Goal: Information Seeking & Learning: Learn about a topic

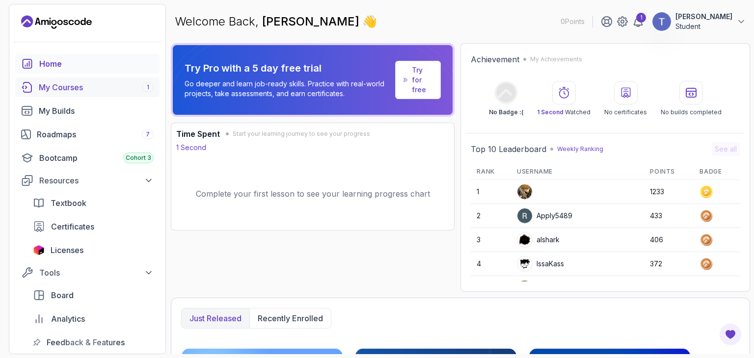
click at [63, 95] on link "My Courses 1" at bounding box center [87, 88] width 144 height 20
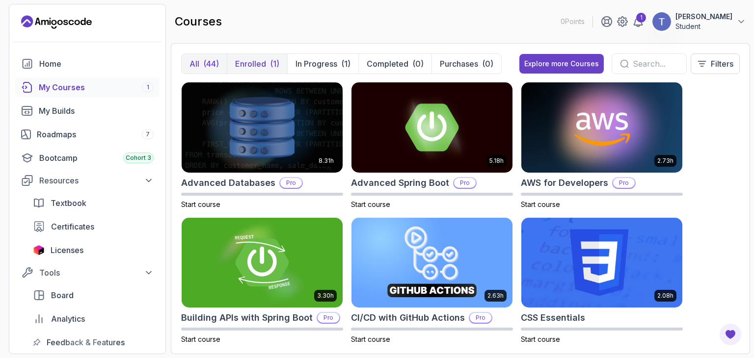
click at [256, 69] on p "Enrolled" at bounding box center [250, 64] width 31 height 12
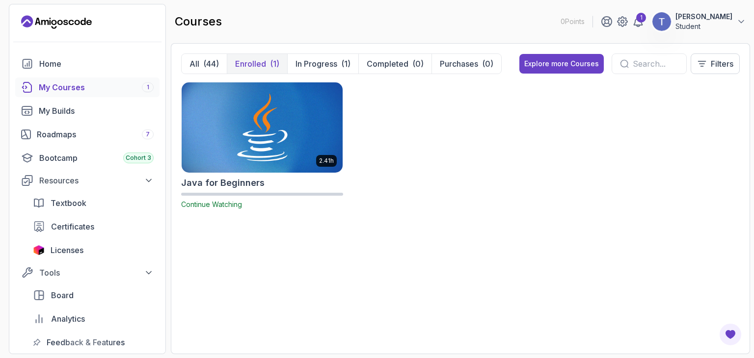
click at [242, 116] on img at bounding box center [262, 127] width 169 height 95
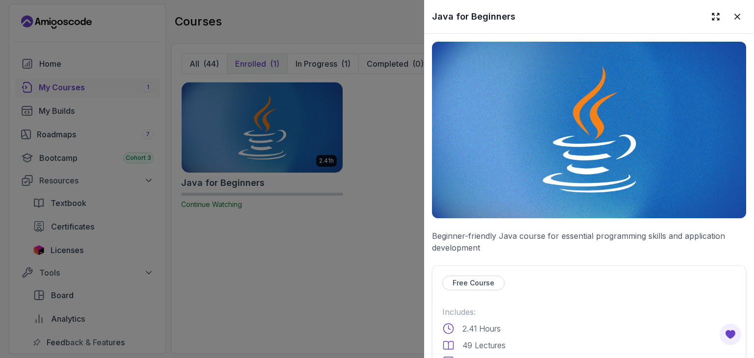
click at [458, 281] on p "Free Course" at bounding box center [474, 283] width 42 height 10
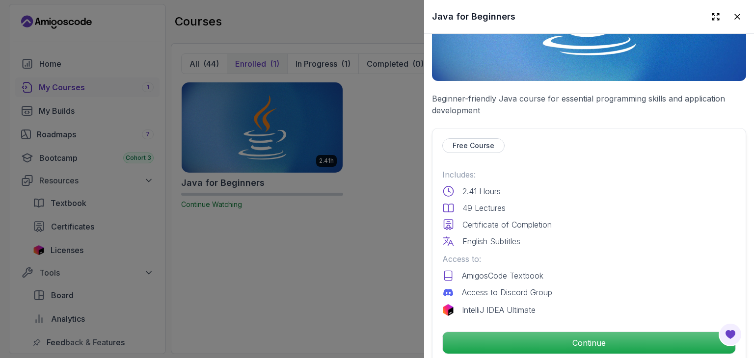
scroll to position [157, 0]
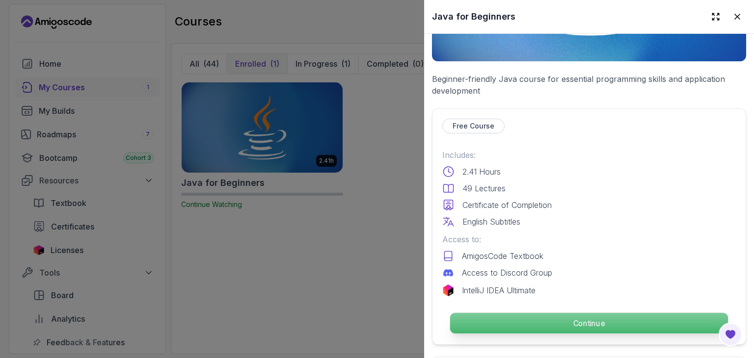
click at [525, 319] on p "Continue" at bounding box center [589, 323] width 278 height 21
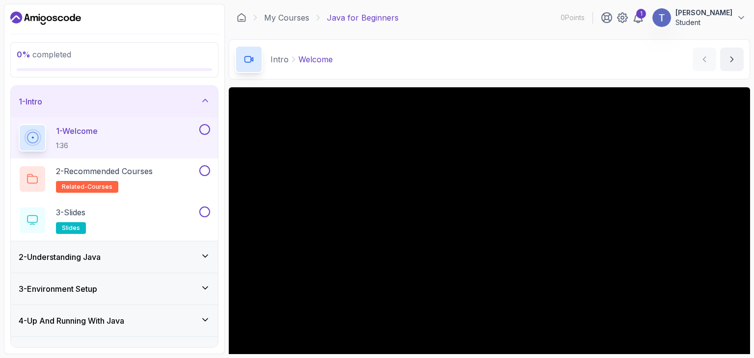
click at [146, 152] on div "1 - Welcome 1:36" at bounding box center [114, 137] width 207 height 41
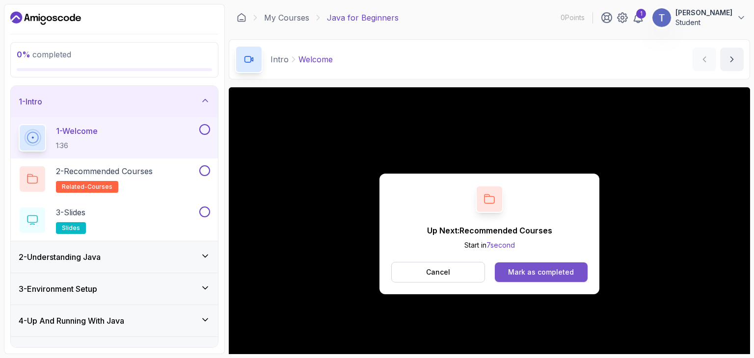
click at [541, 275] on div "Mark as completed" at bounding box center [541, 273] width 66 height 10
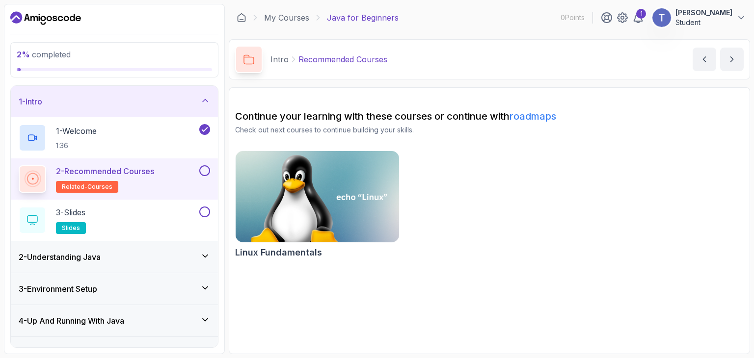
click at [137, 187] on h2 "2 - Recommended Courses related-courses" at bounding box center [105, 178] width 98 height 27
click at [130, 176] on p "2 - Recommended Courses" at bounding box center [105, 171] width 98 height 12
click at [149, 211] on div "3 - Slides slides" at bounding box center [108, 220] width 179 height 27
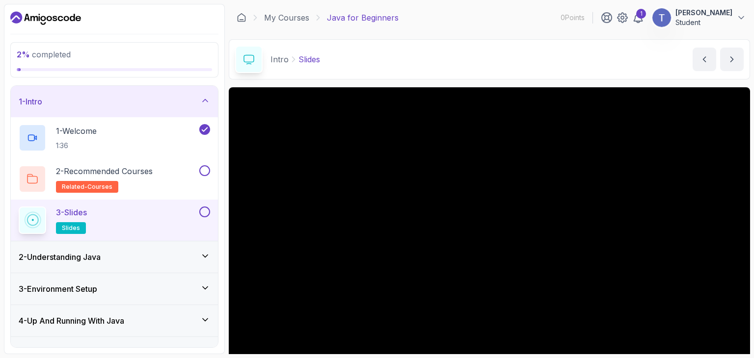
click at [143, 256] on div "2 - Understanding Java" at bounding box center [114, 257] width 191 height 12
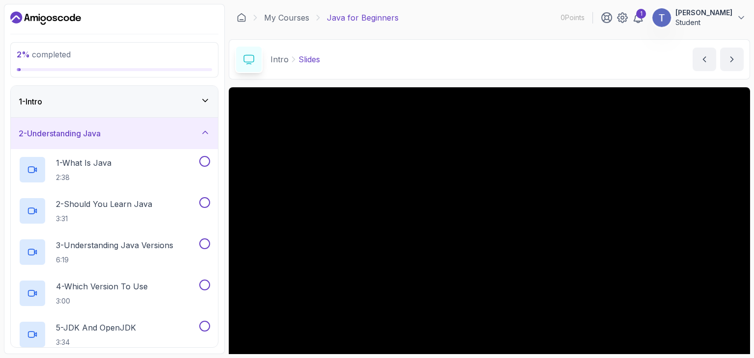
click at [106, 114] on div "1 - Intro" at bounding box center [114, 101] width 207 height 31
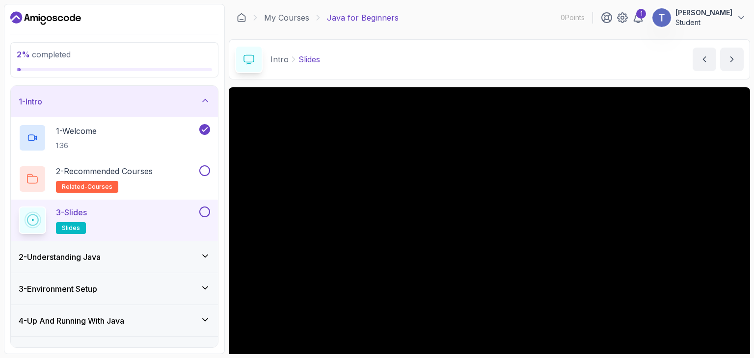
click at [204, 213] on button at bounding box center [204, 212] width 11 height 11
click at [736, 61] on icon "next content" at bounding box center [732, 59] width 10 height 10
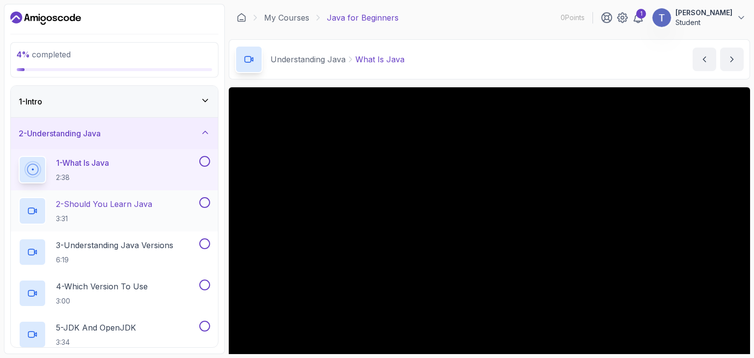
click at [107, 222] on p "3:31" at bounding box center [104, 219] width 96 height 10
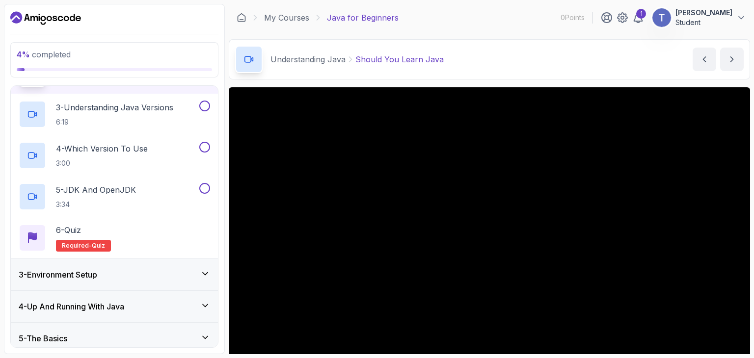
scroll to position [137, 0]
click at [107, 222] on div "6 - Quiz Required- quiz" at bounding box center [114, 238] width 207 height 41
click at [98, 247] on span "quiz" at bounding box center [98, 246] width 13 height 8
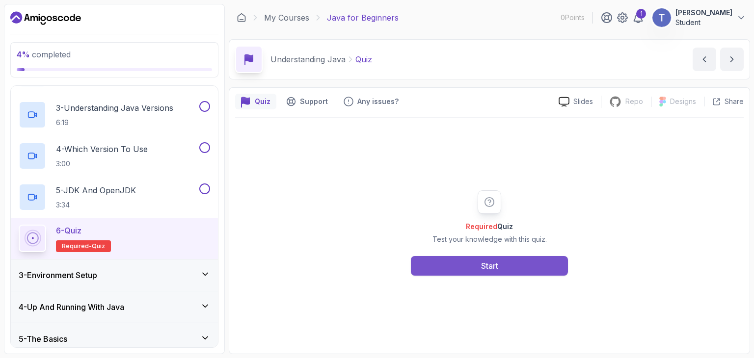
click at [459, 267] on button "Start" at bounding box center [489, 266] width 157 height 20
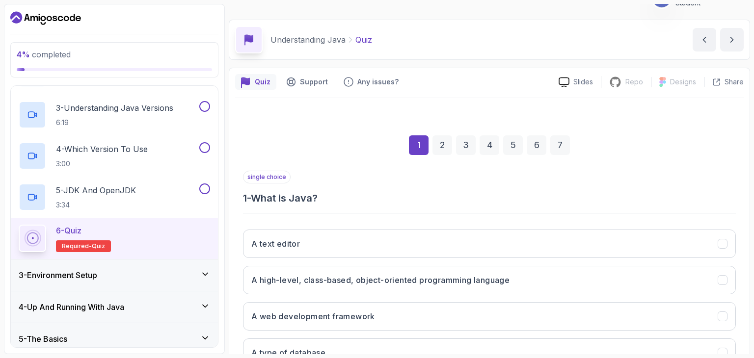
scroll to position [94, 0]
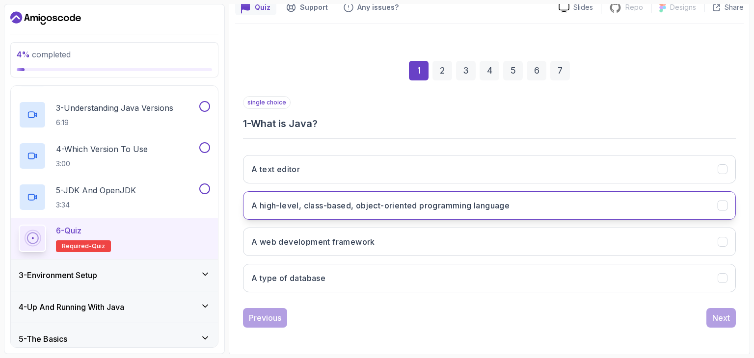
click at [370, 212] on button "A high-level, class-based, object-oriented programming language" at bounding box center [489, 205] width 493 height 28
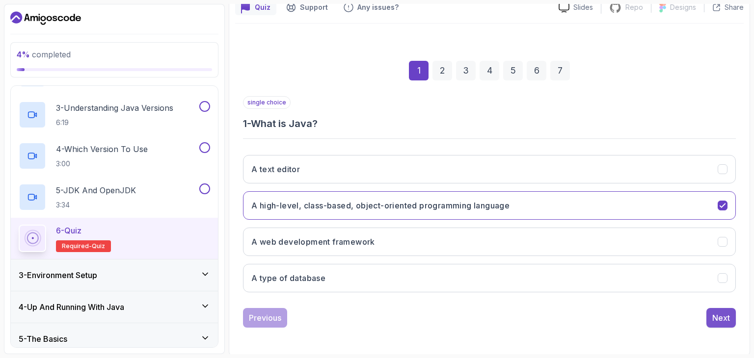
click at [709, 317] on button "Next" at bounding box center [720, 318] width 29 height 20
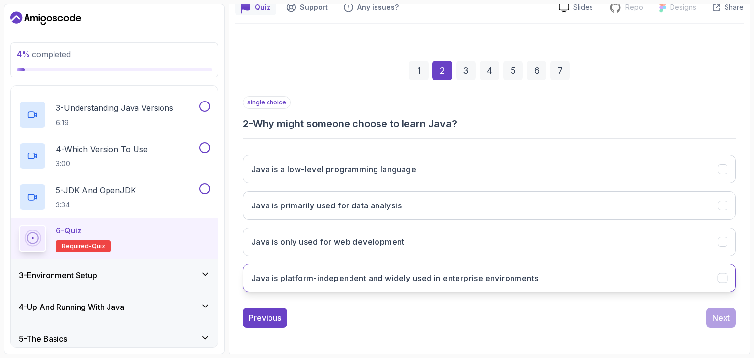
click at [441, 287] on button "Java is platform-independent and widely used in enterprise environments" at bounding box center [489, 278] width 493 height 28
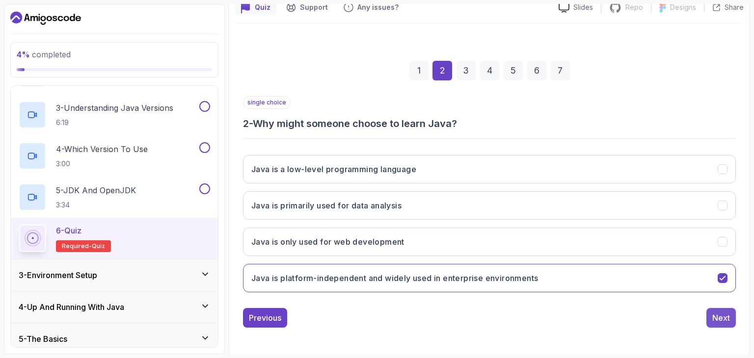
click at [721, 321] on div "Next" at bounding box center [721, 318] width 18 height 12
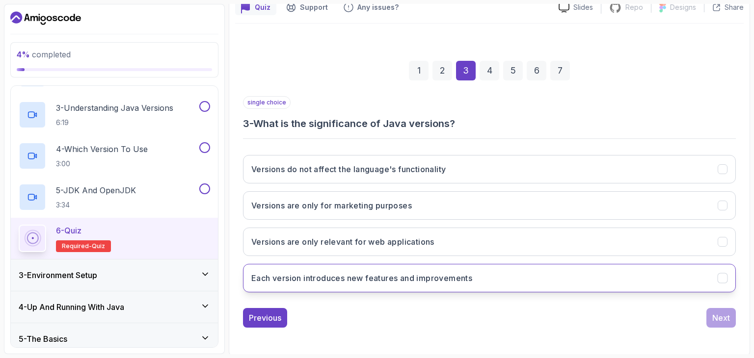
click at [356, 276] on h3 "Each version introduces new features and improvements" at bounding box center [361, 278] width 221 height 12
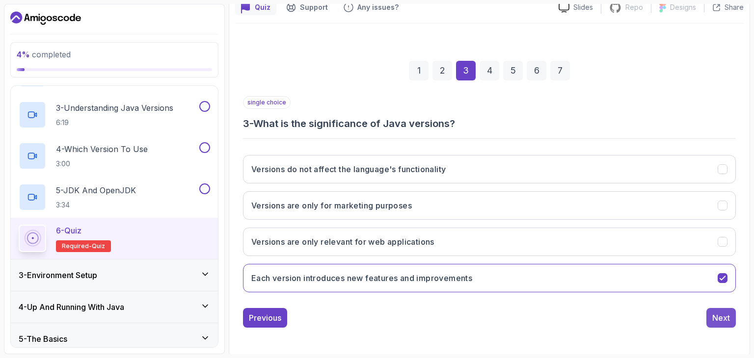
click at [724, 315] on div "Next" at bounding box center [721, 318] width 18 height 12
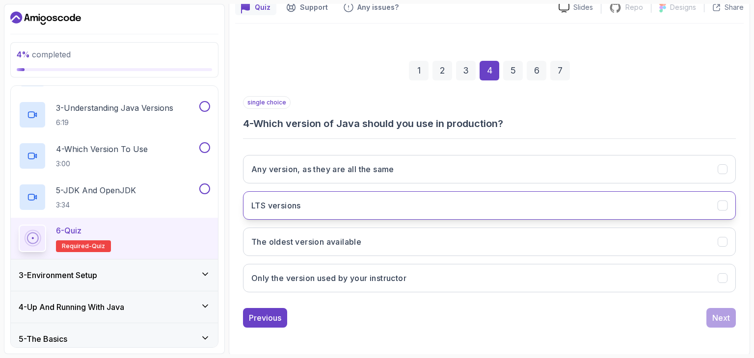
click at [416, 209] on button "LTS versions" at bounding box center [489, 205] width 493 height 28
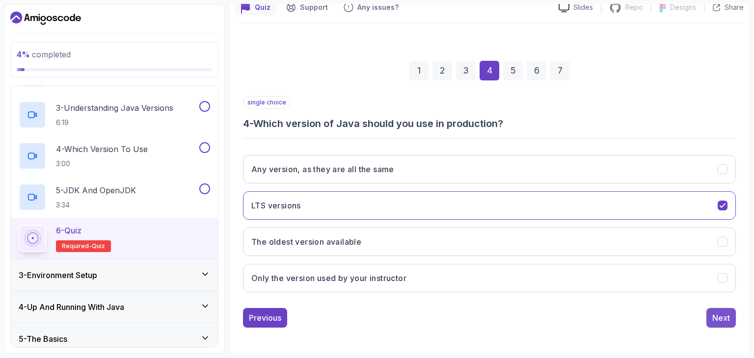
click at [722, 313] on div "Next" at bounding box center [721, 318] width 18 height 12
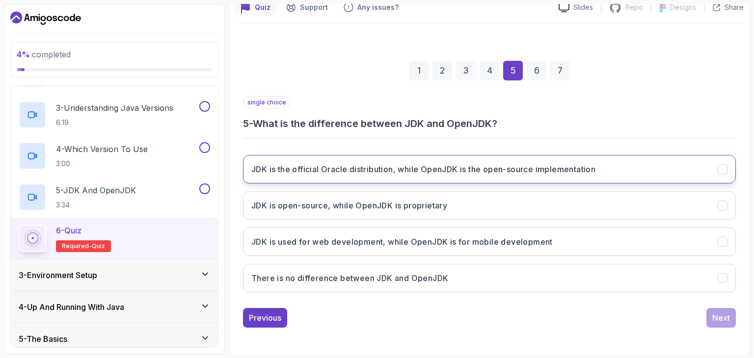
click at [583, 177] on button "JDK is the official Oracle distribution, while OpenJDK is the open-source imple…" at bounding box center [489, 169] width 493 height 28
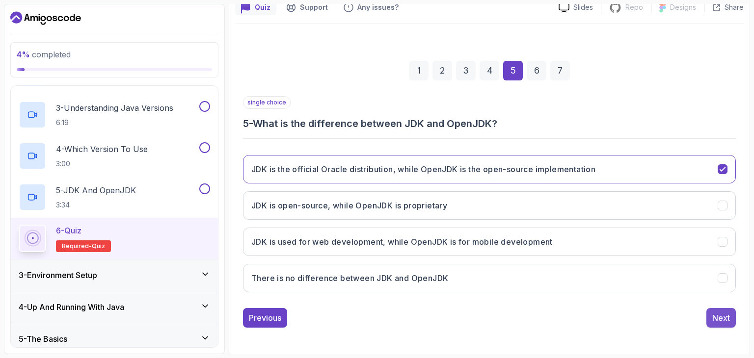
click at [712, 314] on div "Next" at bounding box center [721, 318] width 18 height 12
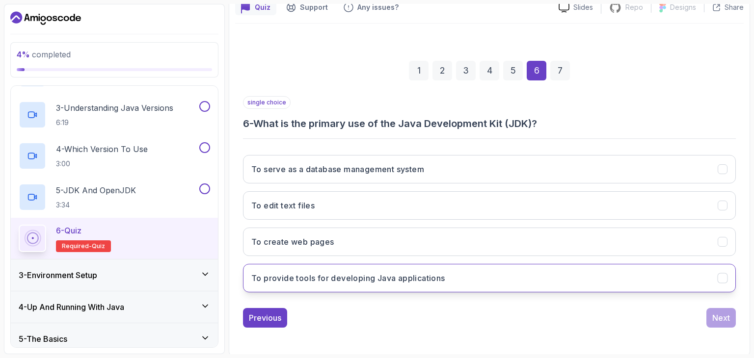
click at [518, 281] on button "To provide tools for developing Java applications" at bounding box center [489, 278] width 493 height 28
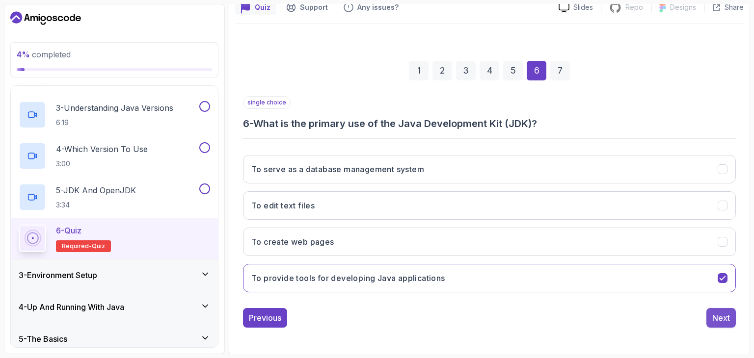
click at [709, 316] on button "Next" at bounding box center [720, 318] width 29 height 20
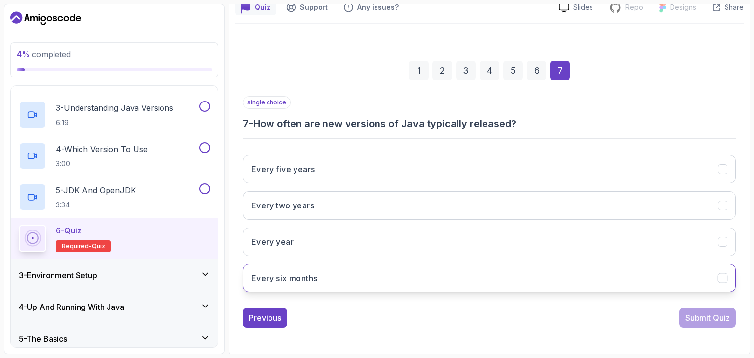
click at [543, 285] on button "Every six months" at bounding box center [489, 278] width 493 height 28
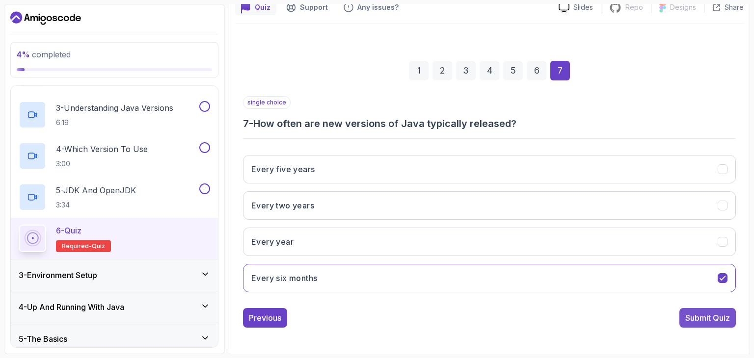
click at [703, 318] on div "Submit Quiz" at bounding box center [707, 318] width 45 height 12
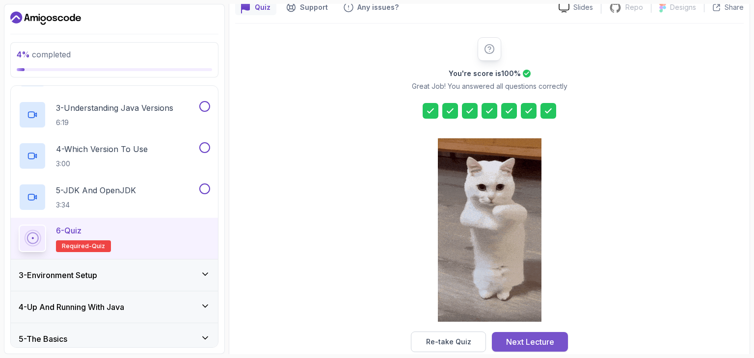
click at [524, 349] on button "Next Lecture" at bounding box center [530, 342] width 76 height 20
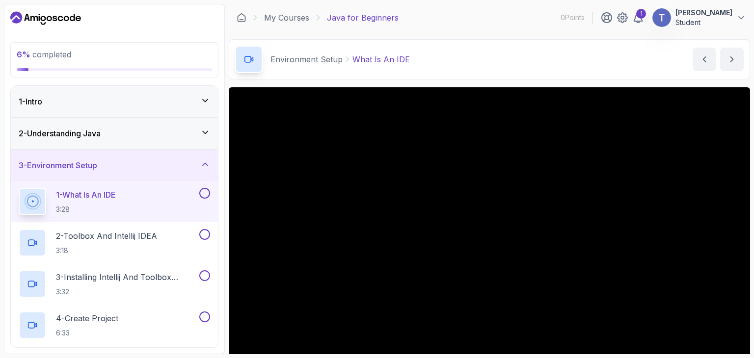
click at [208, 134] on icon at bounding box center [205, 133] width 10 height 10
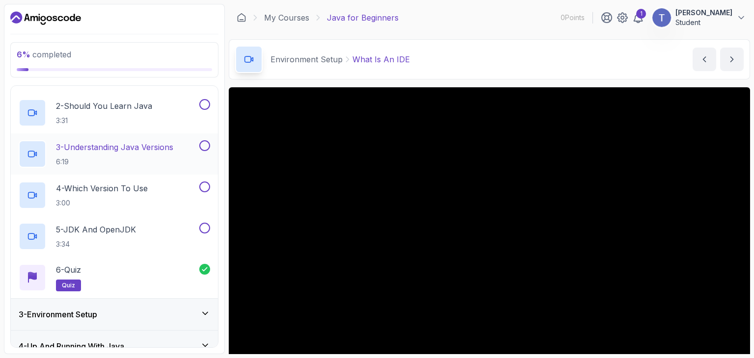
scroll to position [118, 0]
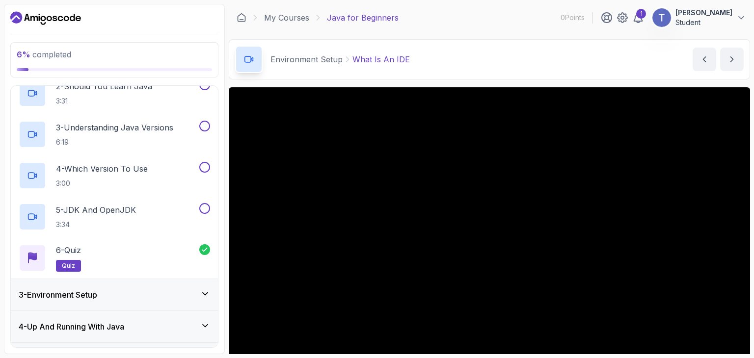
click at [138, 307] on div "3 - Environment Setup" at bounding box center [114, 294] width 207 height 31
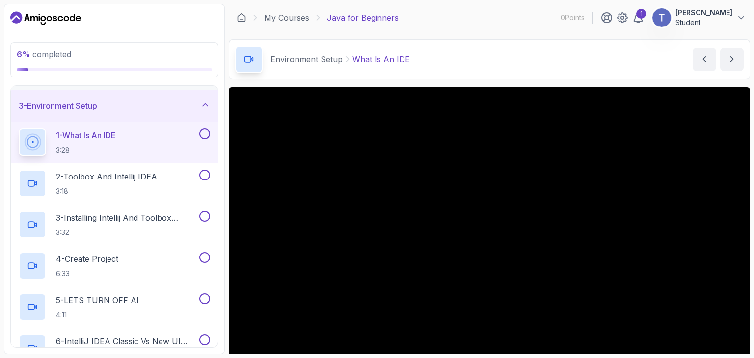
scroll to position [0, 0]
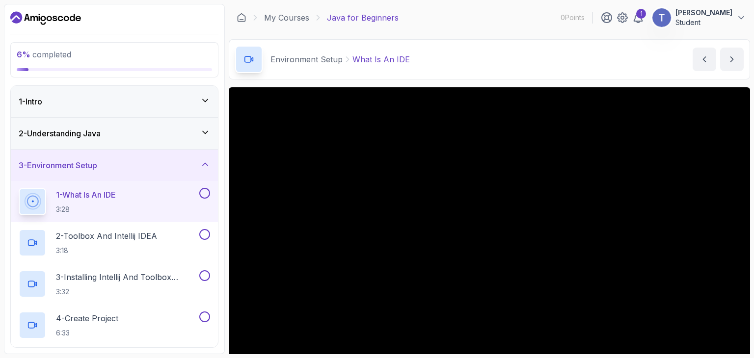
click at [211, 215] on div "1 - What Is An IDE 3:28" at bounding box center [114, 201] width 207 height 41
click at [740, 52] on button "next content" at bounding box center [732, 60] width 24 height 24
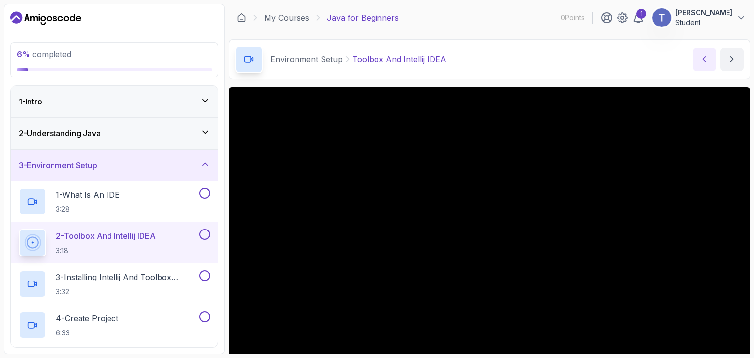
click at [703, 55] on icon "previous content" at bounding box center [704, 59] width 10 height 10
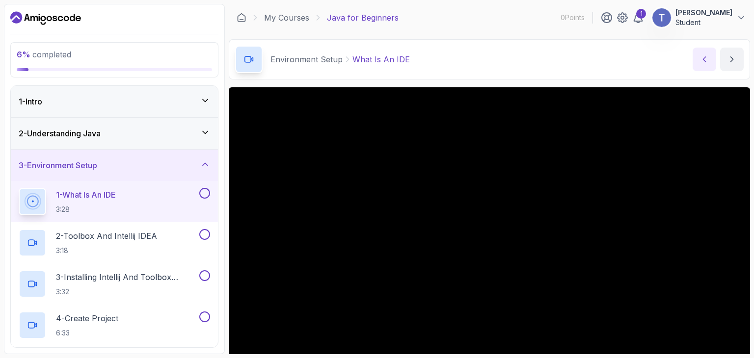
click at [693, 48] on button "previous content" at bounding box center [705, 60] width 24 height 24
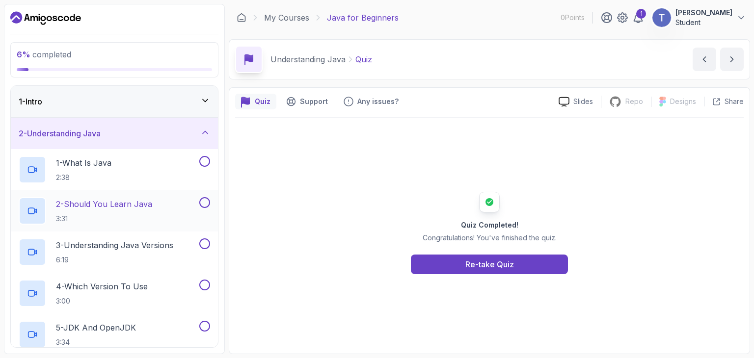
click at [173, 218] on div "2 - Should You Learn Java 3:31" at bounding box center [108, 210] width 179 height 27
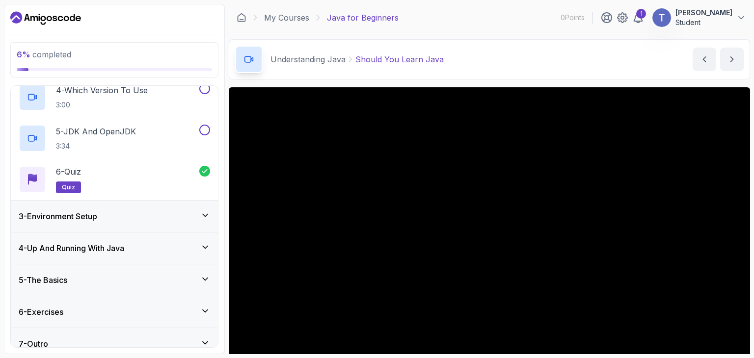
scroll to position [207, 0]
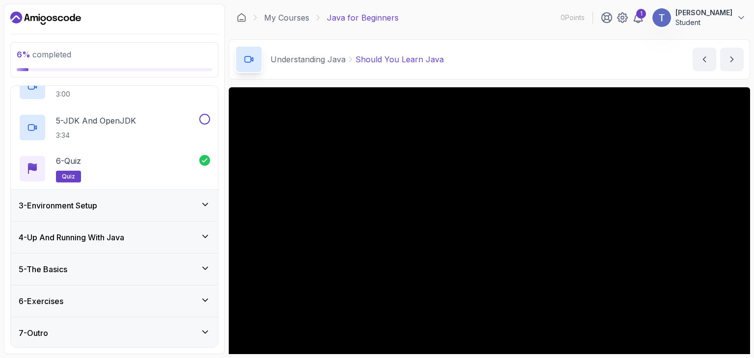
click at [173, 218] on div "3 - Environment Setup" at bounding box center [114, 205] width 207 height 31
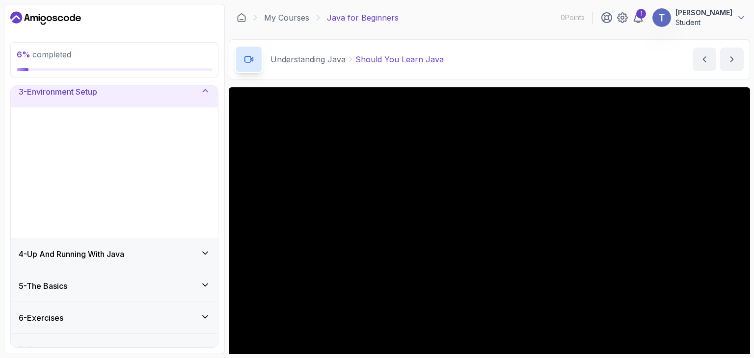
scroll to position [0, 0]
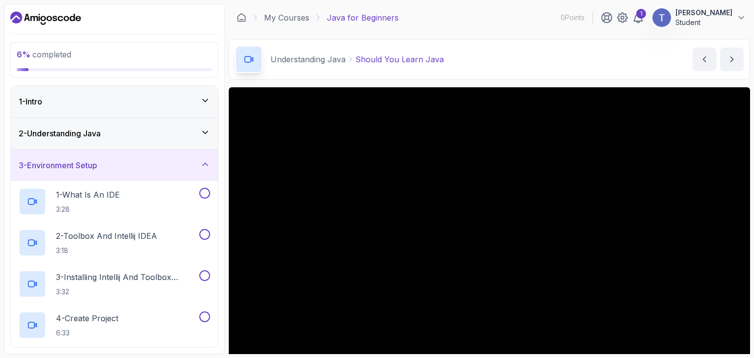
click at [173, 218] on div "1 - What Is An IDE 3:28" at bounding box center [114, 201] width 207 height 41
click at [144, 202] on div "1 - What Is An IDE 3:28" at bounding box center [108, 201] width 179 height 27
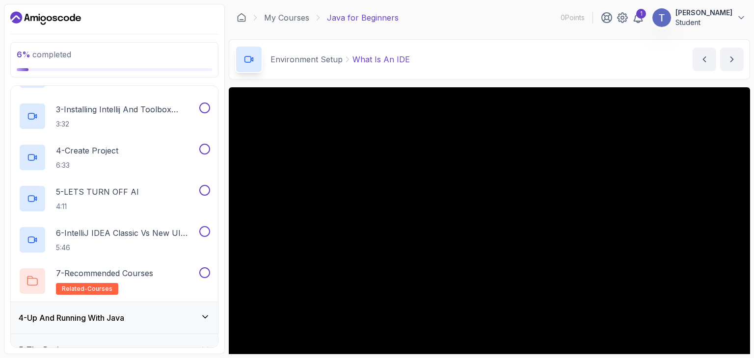
scroll to position [248, 0]
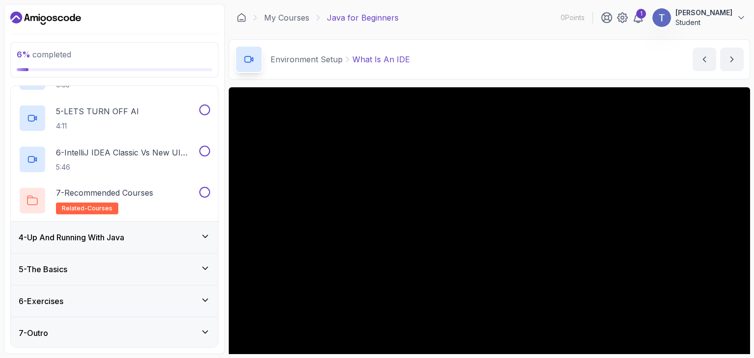
click at [205, 236] on icon at bounding box center [205, 236] width 5 height 2
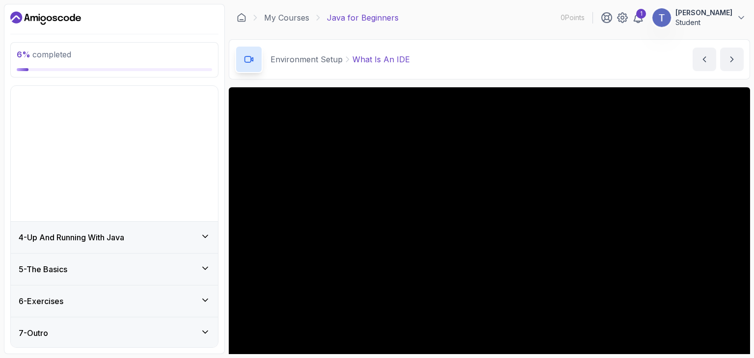
scroll to position [0, 0]
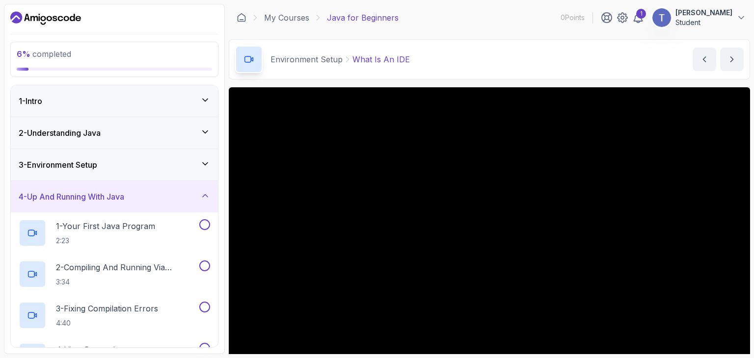
click at [205, 236] on button "1 - Your First Java Program 2:23" at bounding box center [114, 232] width 191 height 27
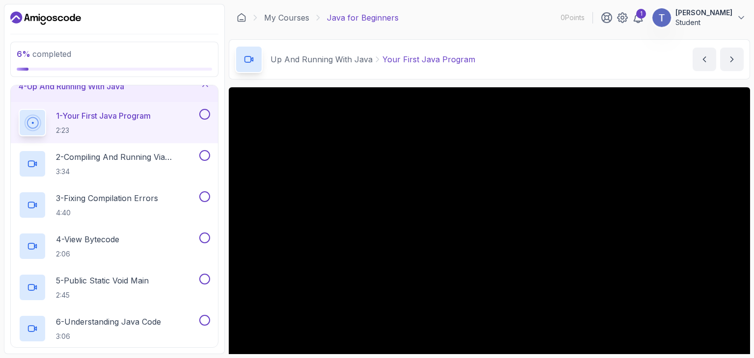
scroll to position [79, 0]
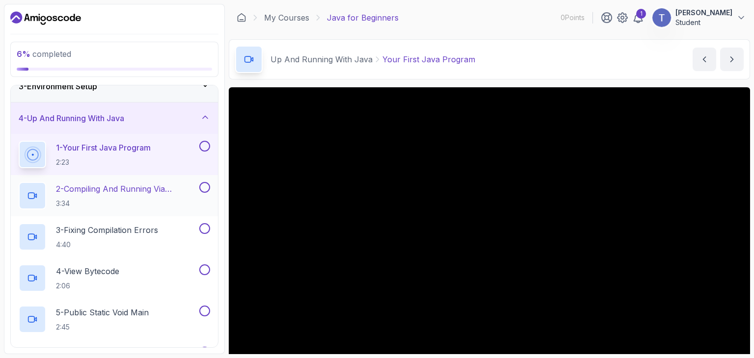
click at [105, 199] on p "3:34" at bounding box center [126, 204] width 141 height 10
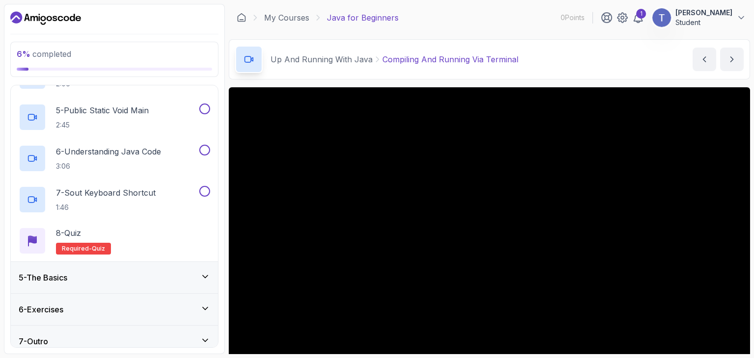
scroll to position [290, 0]
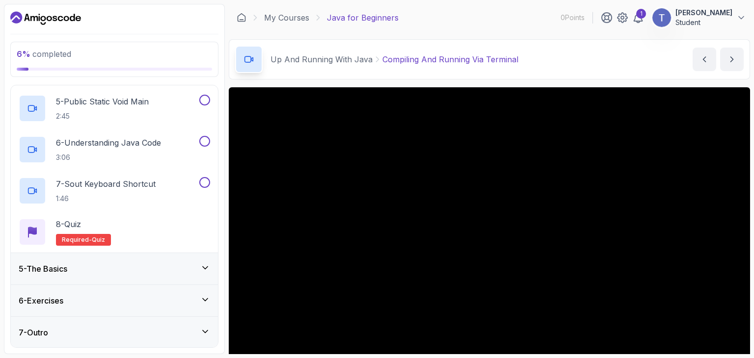
click at [127, 275] on div "5 - The Basics" at bounding box center [114, 268] width 207 height 31
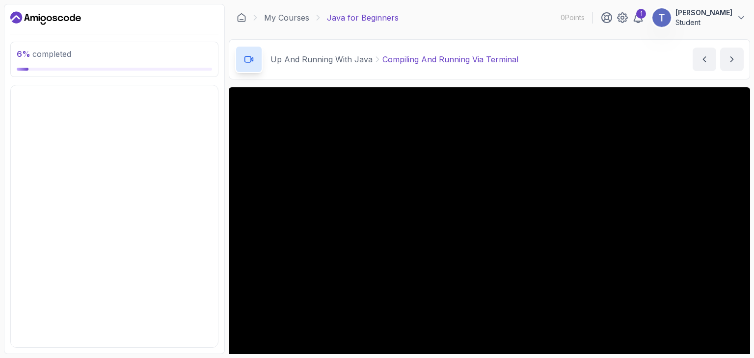
scroll to position [0, 0]
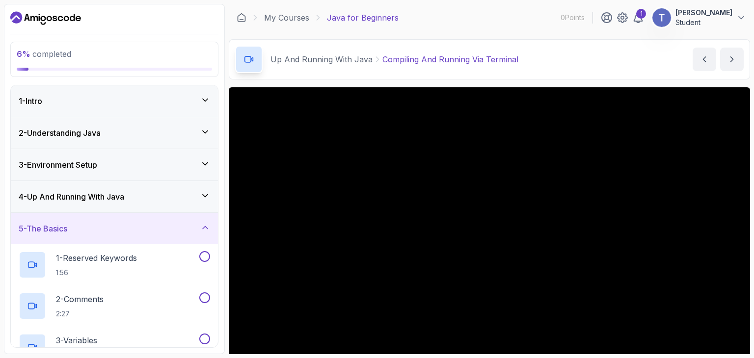
click at [11, 213] on button "5 - The Basics" at bounding box center [114, 228] width 207 height 31
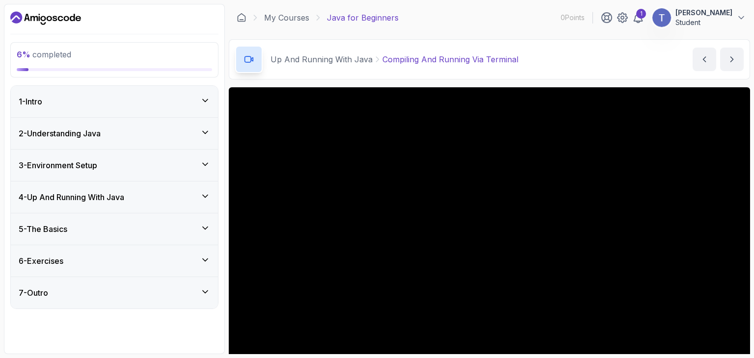
click at [199, 267] on div "6 - Exercises" at bounding box center [114, 260] width 207 height 31
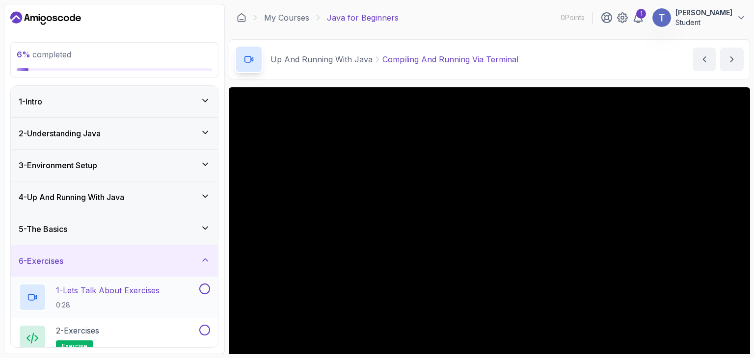
click at [138, 300] on p "0:28" at bounding box center [108, 305] width 104 height 10
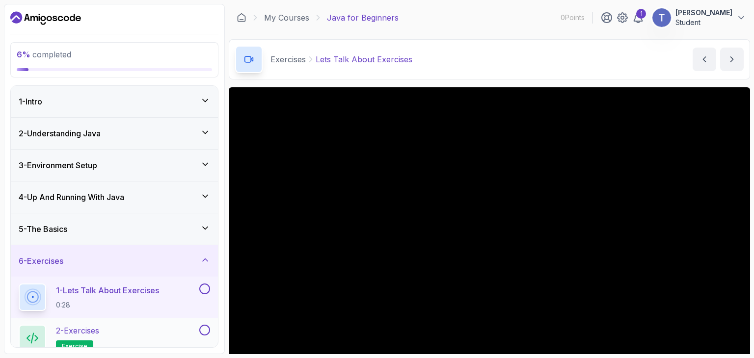
click at [112, 332] on div "2 - Exercises exercise" at bounding box center [108, 338] width 179 height 27
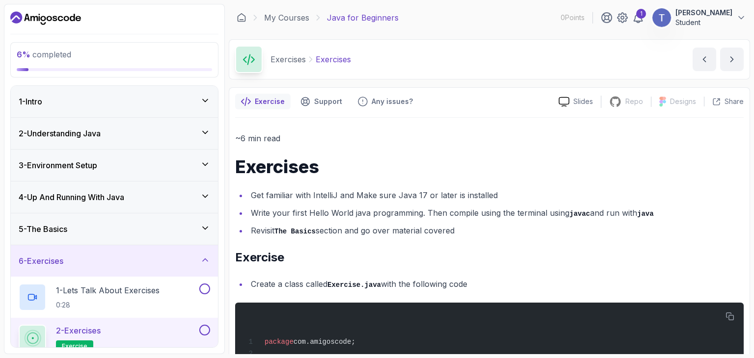
click at [357, 264] on h2 "Exercise" at bounding box center [489, 258] width 509 height 16
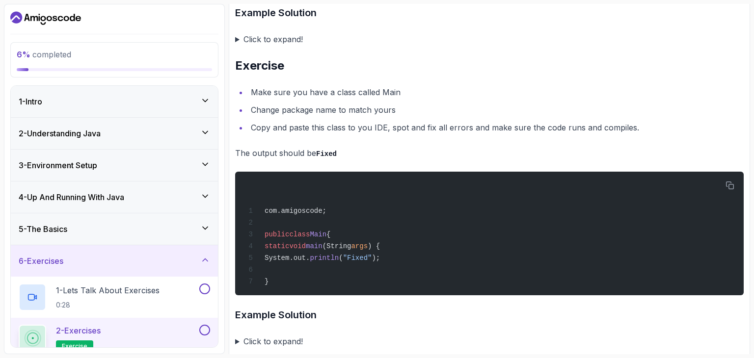
scroll to position [2031, 0]
